Goal: Transaction & Acquisition: Purchase product/service

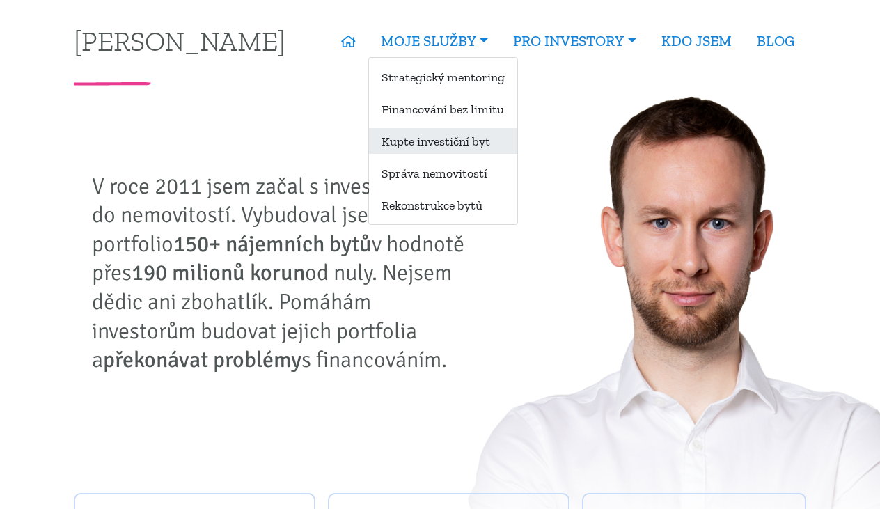
click at [416, 143] on link "Kupte investiční byt" at bounding box center [443, 141] width 148 height 26
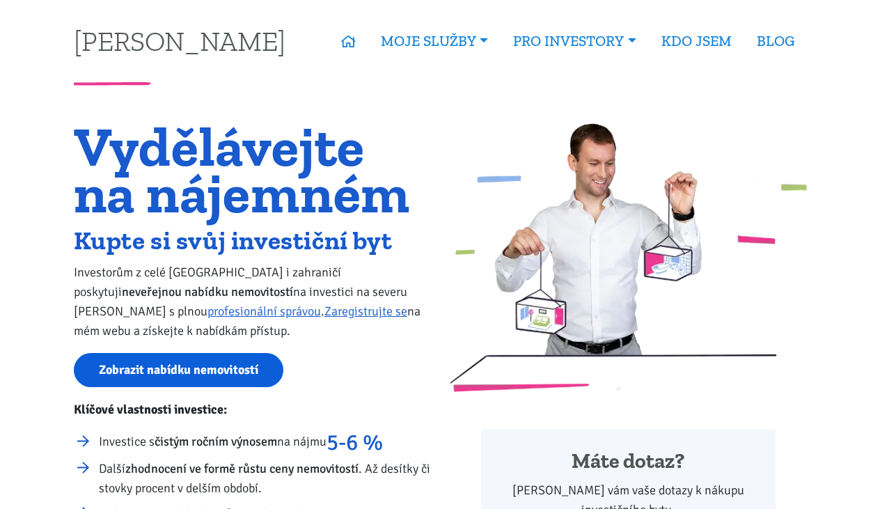
click at [231, 372] on link "Zobrazit nabídku nemovitostí" at bounding box center [179, 370] width 210 height 34
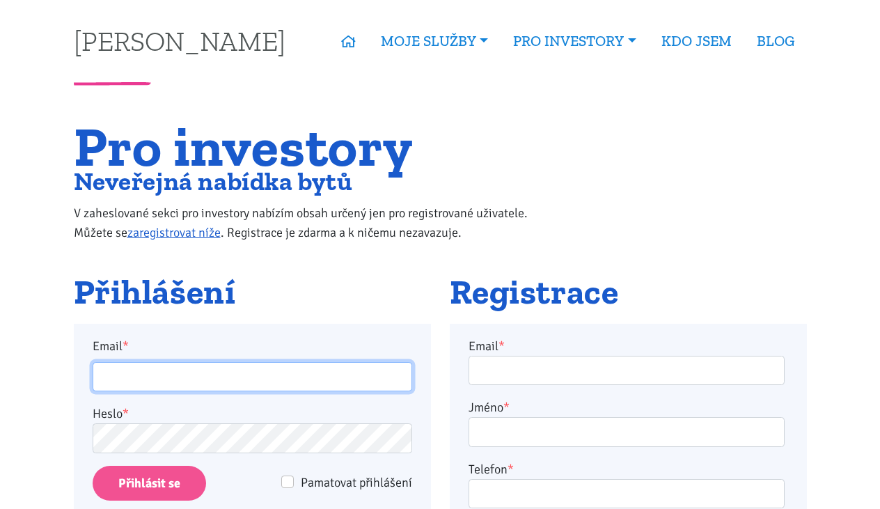
type input "[PERSON_NAME][EMAIL_ADDRESS][DOMAIN_NAME]"
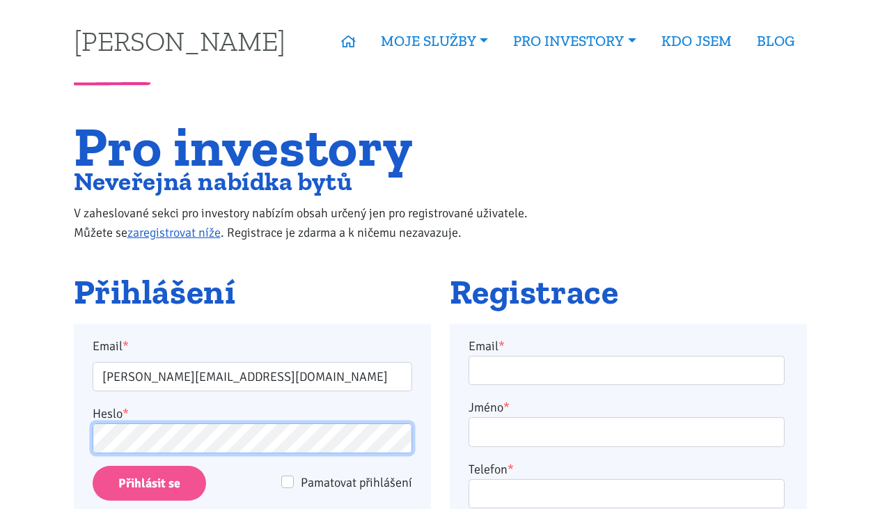
click at [148, 483] on input "Přihlásit se" at bounding box center [150, 484] width 114 height 36
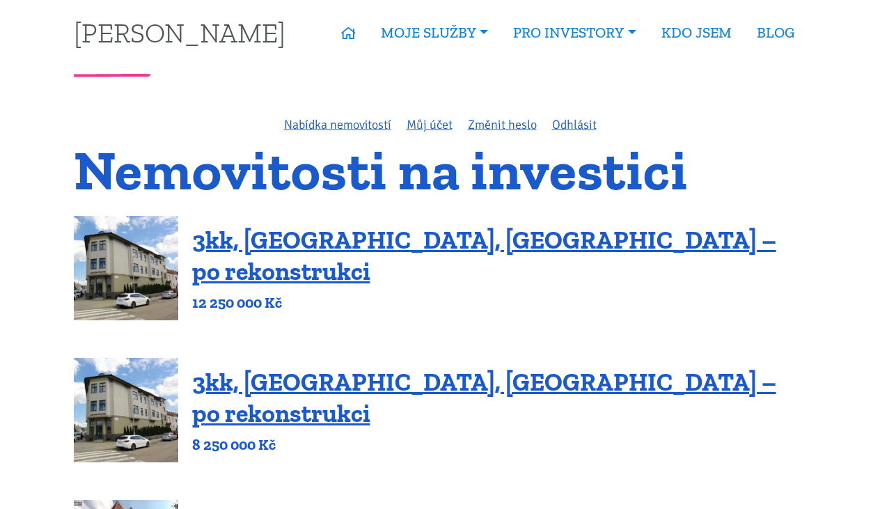
scroll to position [5, 0]
